Goal: Complete application form: Complete application form

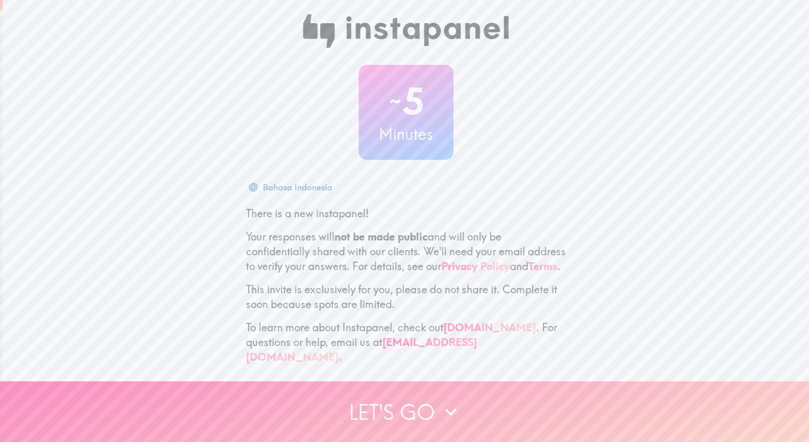
scroll to position [10, 0]
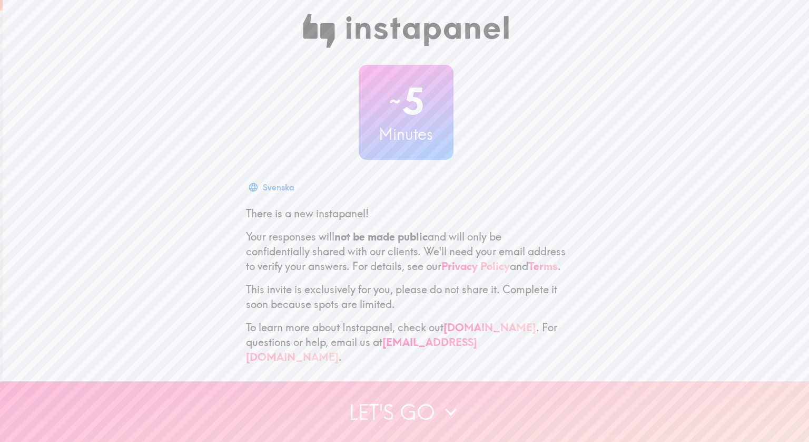
click at [425, 408] on button "Let's go" at bounding box center [404, 411] width 809 height 61
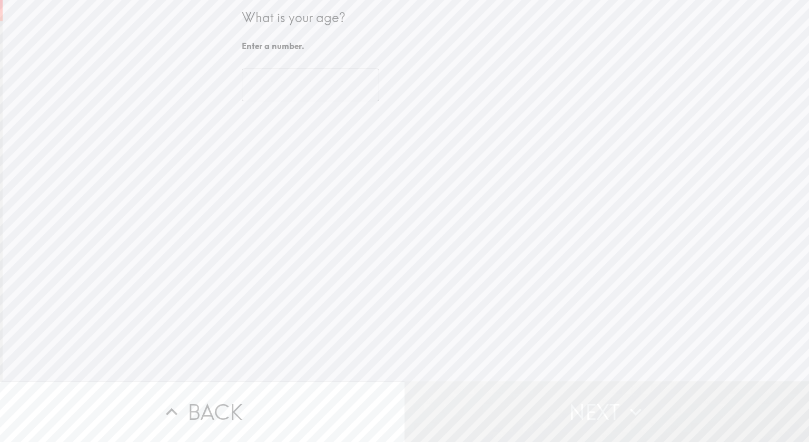
click at [284, 82] on input "number" at bounding box center [311, 84] width 138 height 33
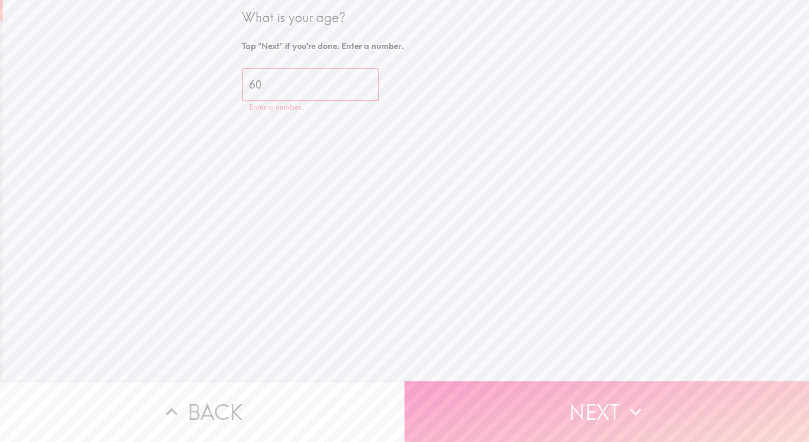
type input "60"
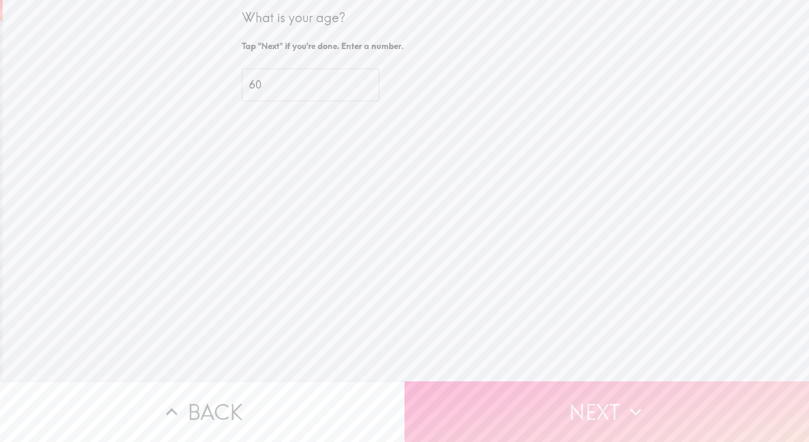
click at [574, 404] on button "Next" at bounding box center [607, 411] width 405 height 61
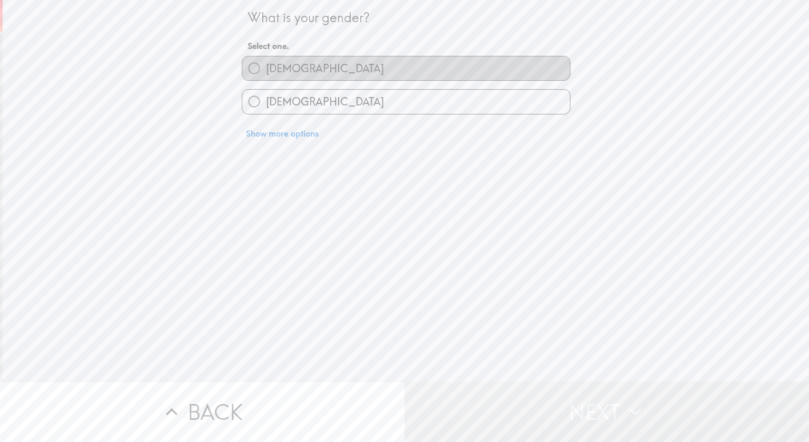
click at [375, 68] on label "[DEMOGRAPHIC_DATA]" at bounding box center [406, 68] width 328 height 24
click at [266, 68] on input "[DEMOGRAPHIC_DATA]" at bounding box center [254, 68] width 24 height 24
radio input "true"
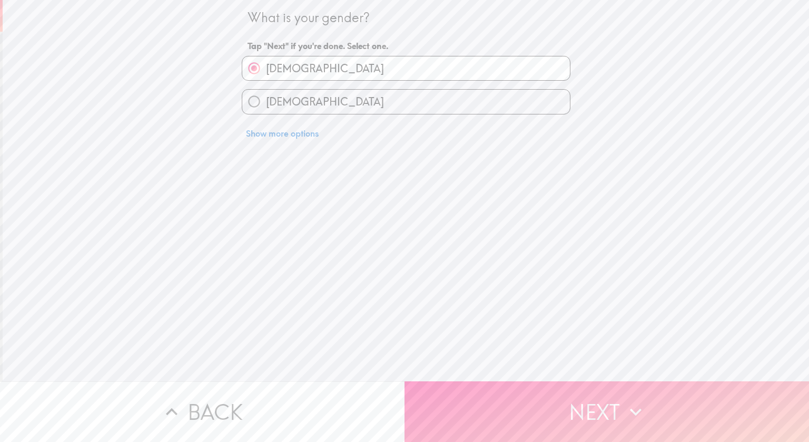
click at [550, 404] on button "Next" at bounding box center [607, 411] width 405 height 61
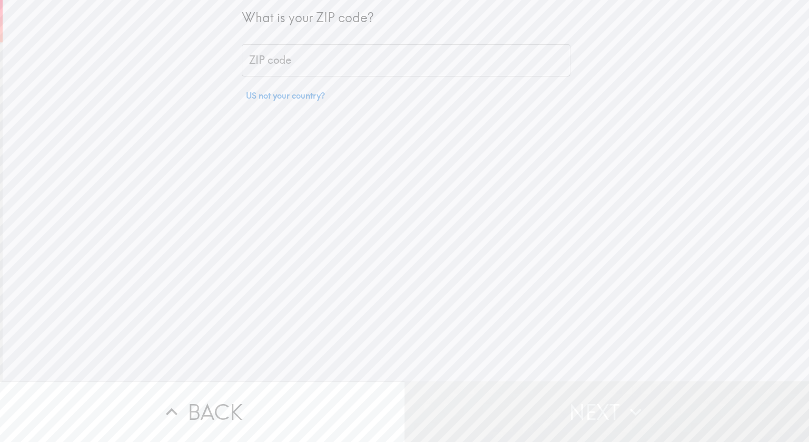
click at [366, 60] on input "ZIP code" at bounding box center [406, 60] width 329 height 33
type input "76148"
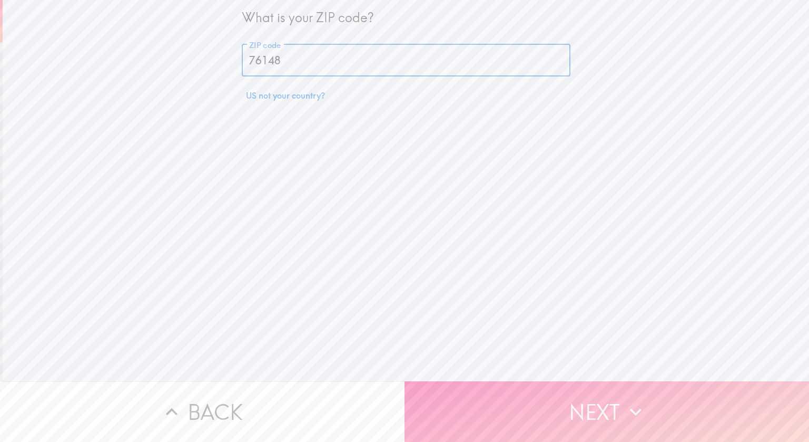
click at [523, 400] on button "Next" at bounding box center [607, 411] width 405 height 61
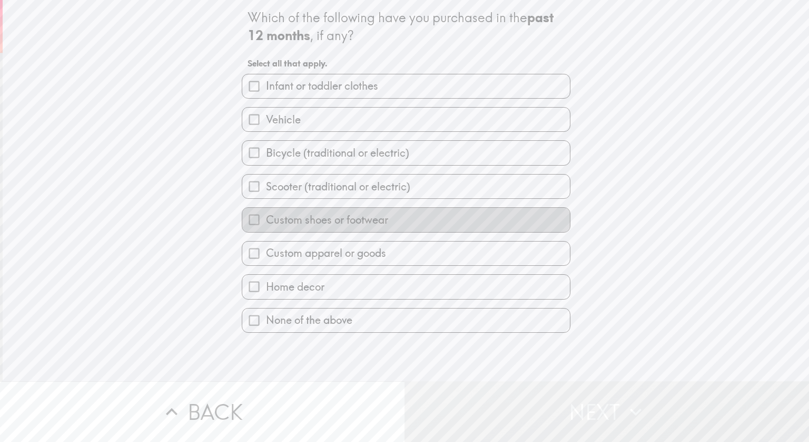
click at [298, 220] on span "Custom shoes or footwear" at bounding box center [327, 219] width 122 height 15
click at [266, 220] on input "Custom shoes or footwear" at bounding box center [254, 220] width 24 height 24
checkbox input "true"
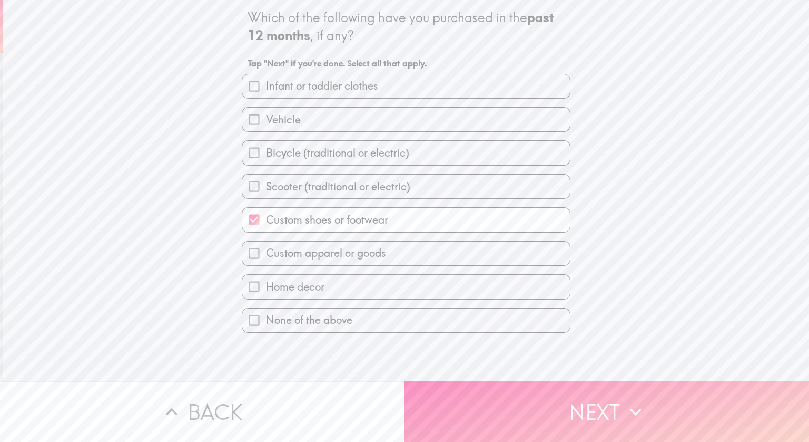
click at [302, 252] on span "Custom apparel or goods" at bounding box center [326, 253] width 120 height 15
click at [266, 252] on input "Custom apparel or goods" at bounding box center [254, 253] width 24 height 24
checkbox input "true"
click at [316, 282] on span "Home decor" at bounding box center [295, 286] width 58 height 15
click at [266, 282] on input "Home decor" at bounding box center [254, 286] width 24 height 24
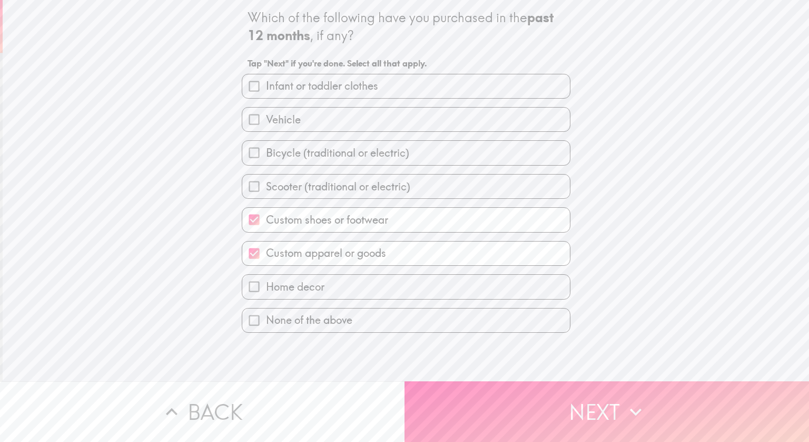
checkbox input "true"
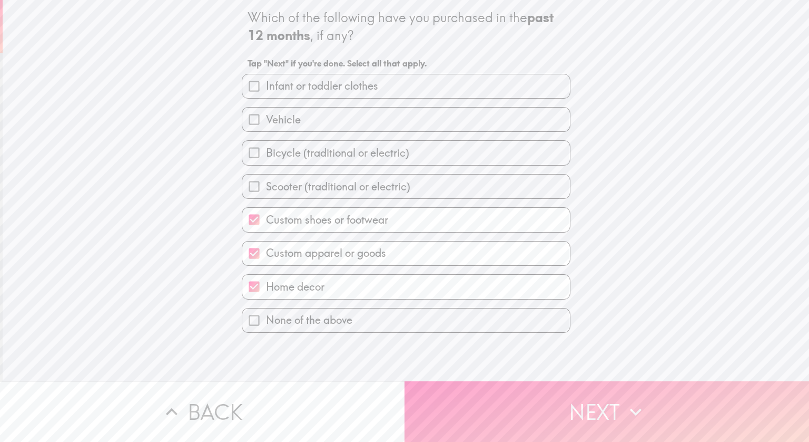
click at [485, 403] on button "Next" at bounding box center [607, 411] width 405 height 61
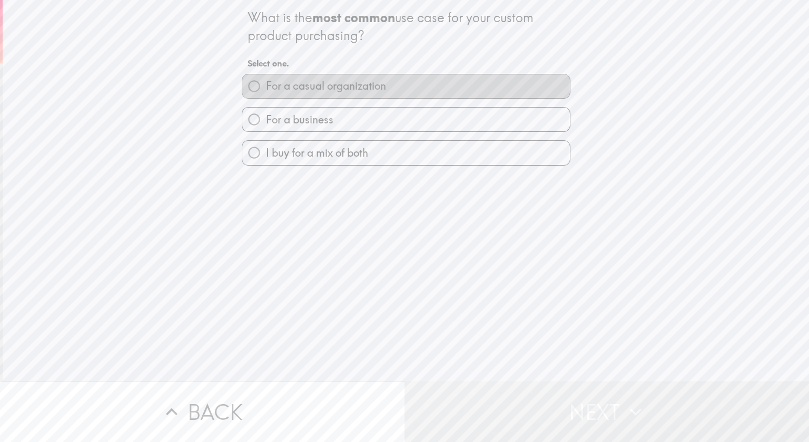
click at [404, 77] on label "For a casual organization" at bounding box center [406, 86] width 328 height 24
click at [266, 77] on input "For a casual organization" at bounding box center [254, 86] width 24 height 24
radio input "true"
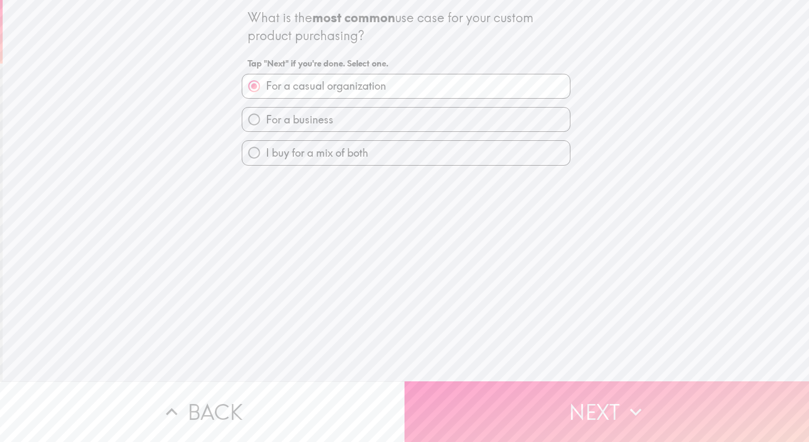
click at [518, 411] on button "Next" at bounding box center [607, 411] width 405 height 61
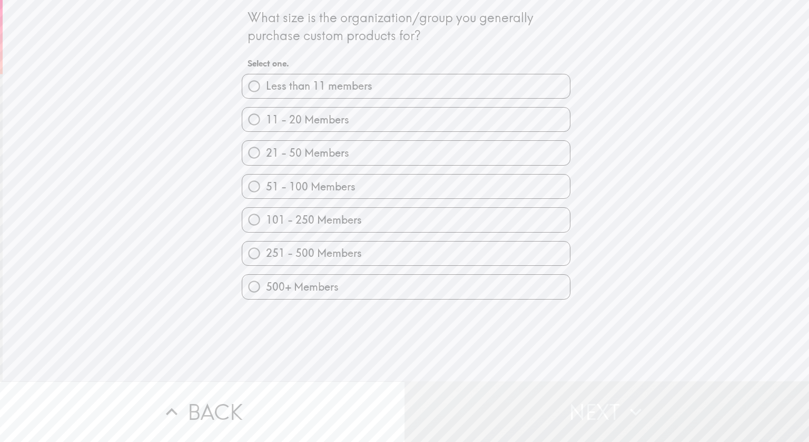
click at [375, 89] on label "Less than 11 members" at bounding box center [406, 86] width 328 height 24
click at [266, 89] on input "Less than 11 members" at bounding box center [254, 86] width 24 height 24
radio input "true"
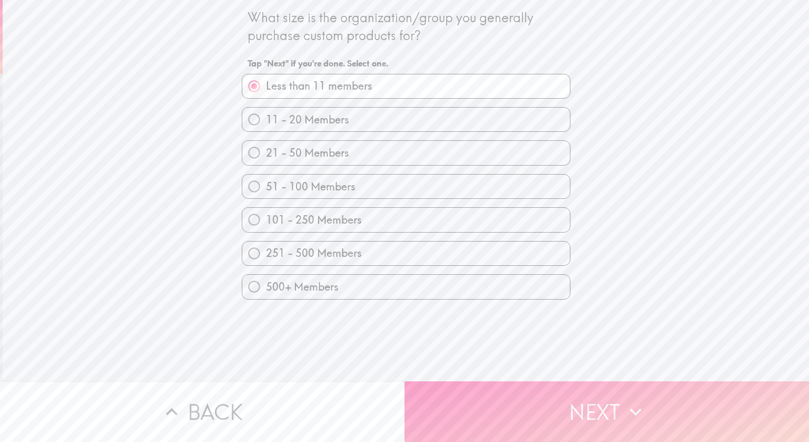
click at [556, 418] on button "Next" at bounding box center [607, 411] width 405 height 61
